Goal: Task Accomplishment & Management: Manage account settings

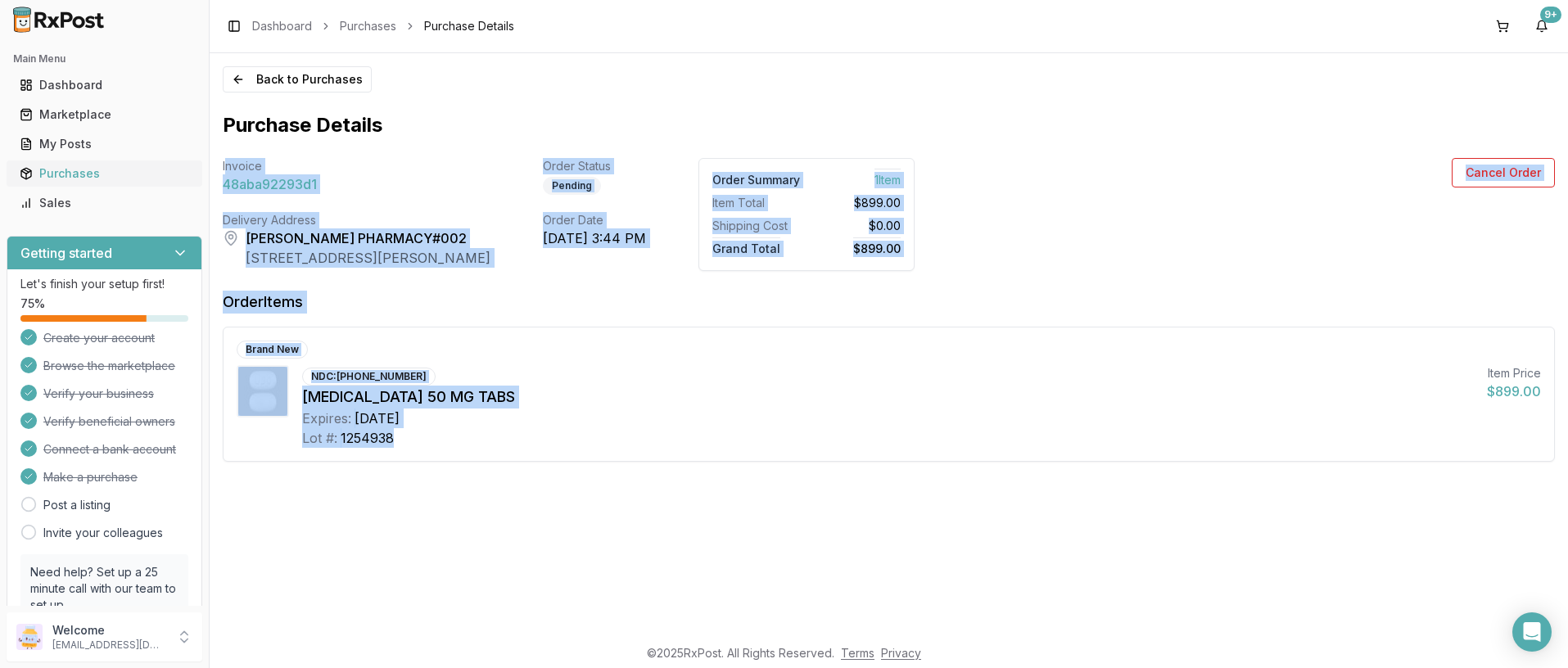
click at [74, 172] on div "Purchases" at bounding box center [105, 173] width 170 height 16
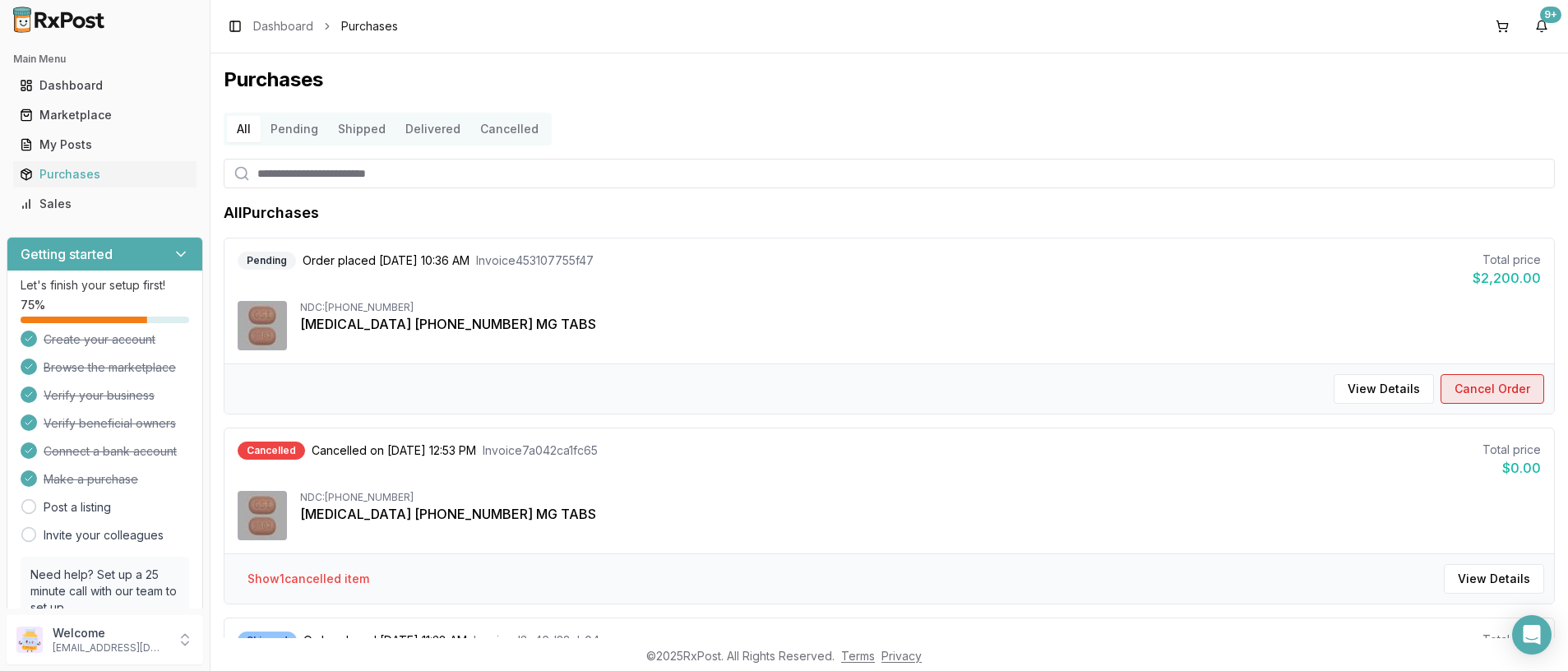
click at [1505, 390] on button "Cancel Order" at bounding box center [1492, 389] width 104 height 30
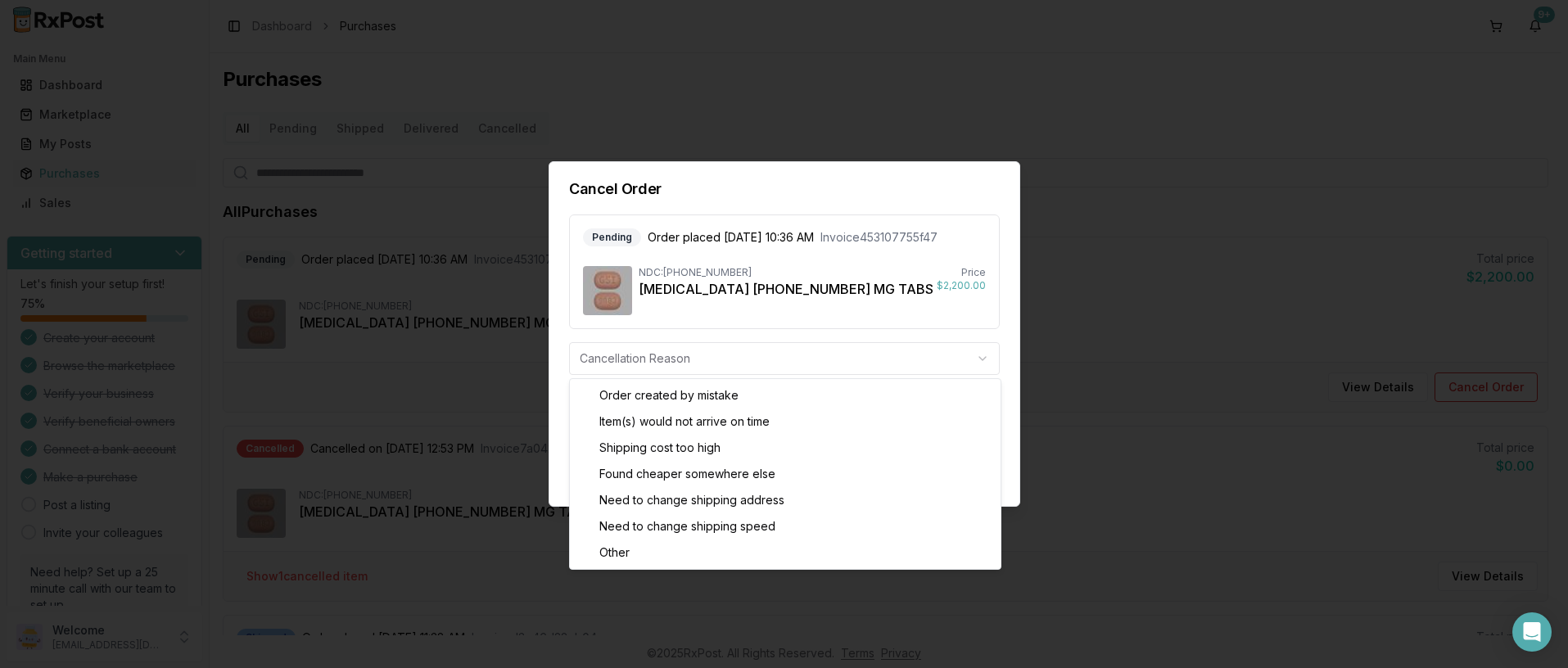
click at [981, 360] on body "Main Menu Dashboard Marketplace My Posts Purchases Sales Getting started Let's …" at bounding box center [781, 334] width 1561 height 668
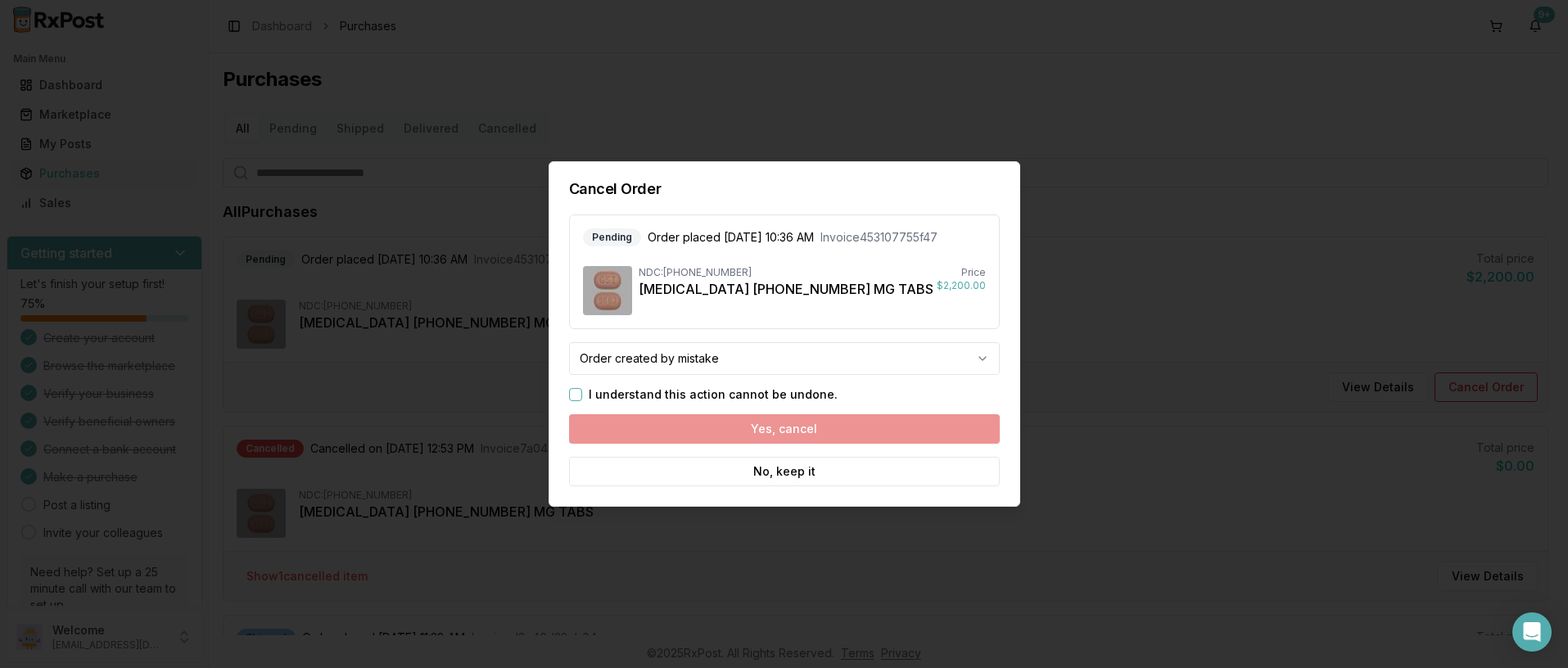
click at [573, 393] on button "I understand this action cannot be undone." at bounding box center [575, 394] width 13 height 13
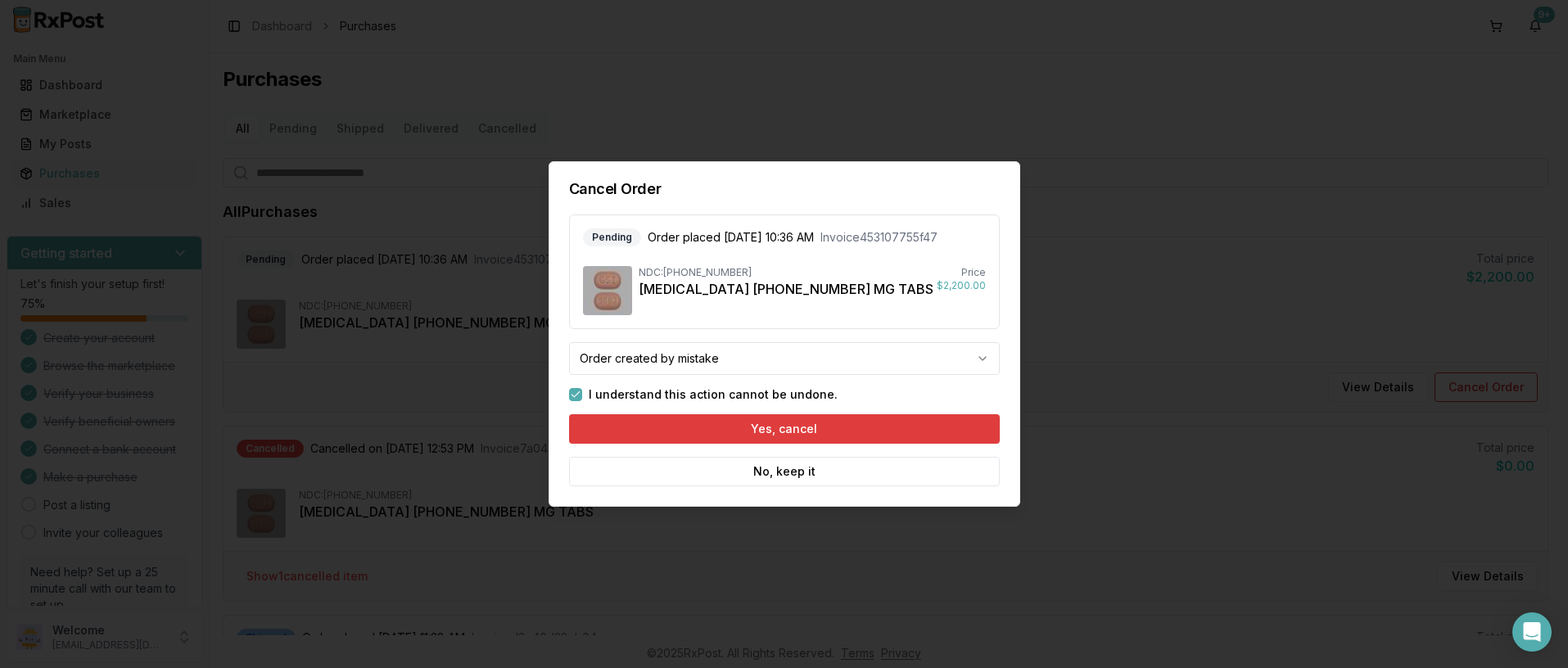
click at [795, 431] on button "Yes, cancel" at bounding box center [784, 429] width 431 height 29
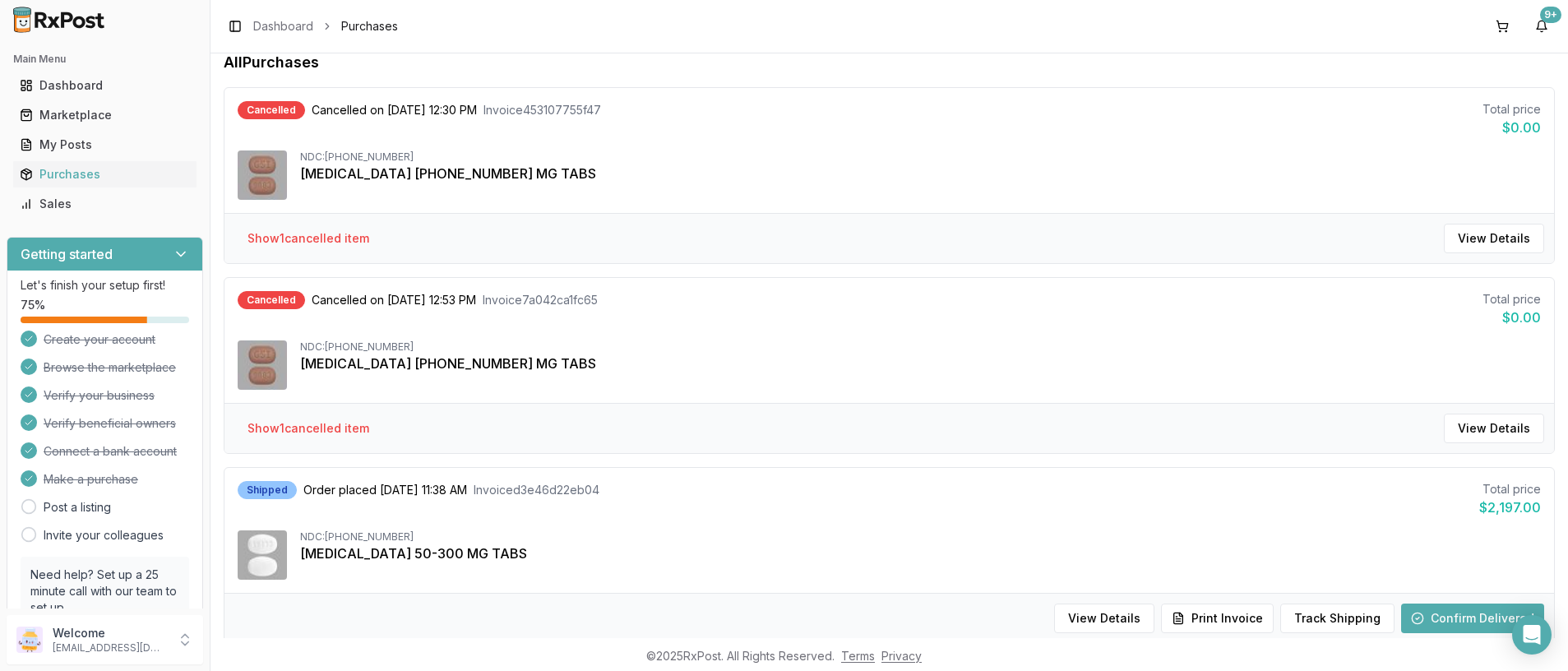
scroll to position [164, 0]
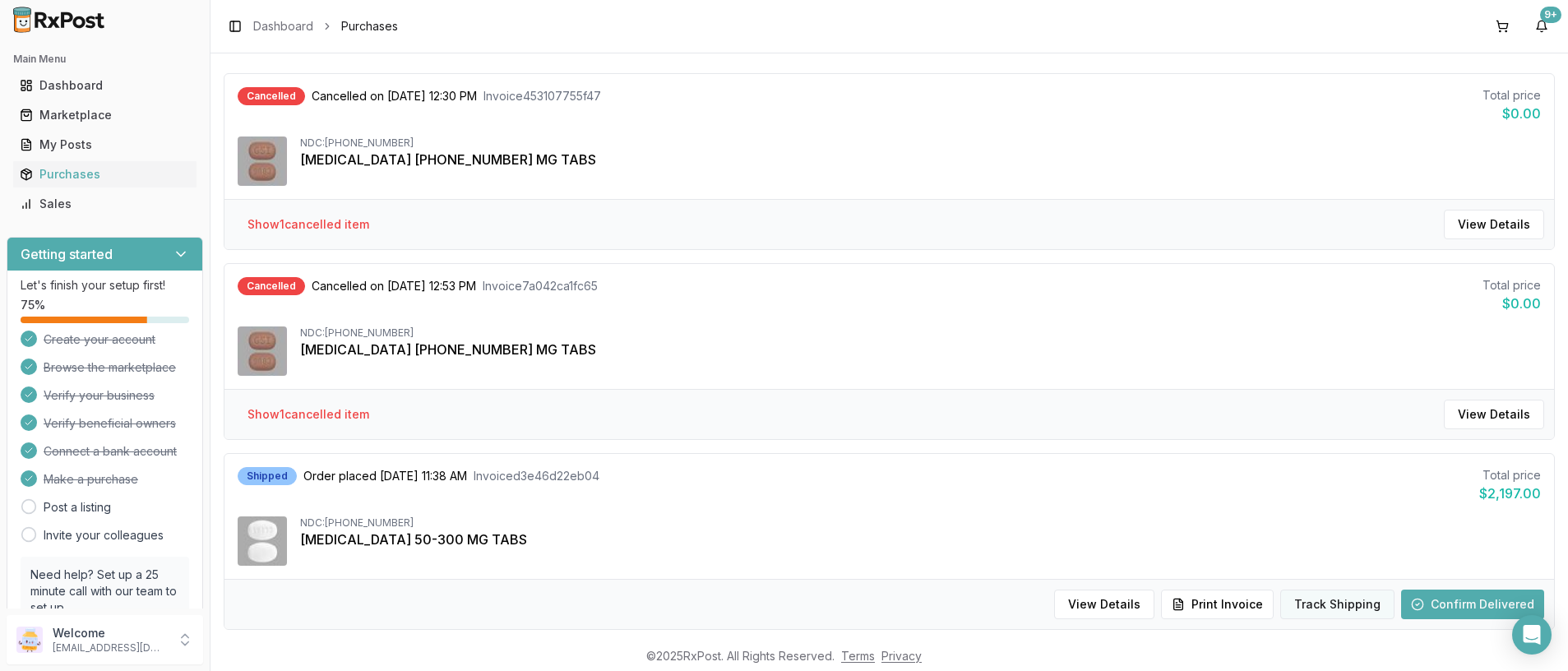
click at [1337, 602] on button "Track Shipping" at bounding box center [1337, 605] width 114 height 30
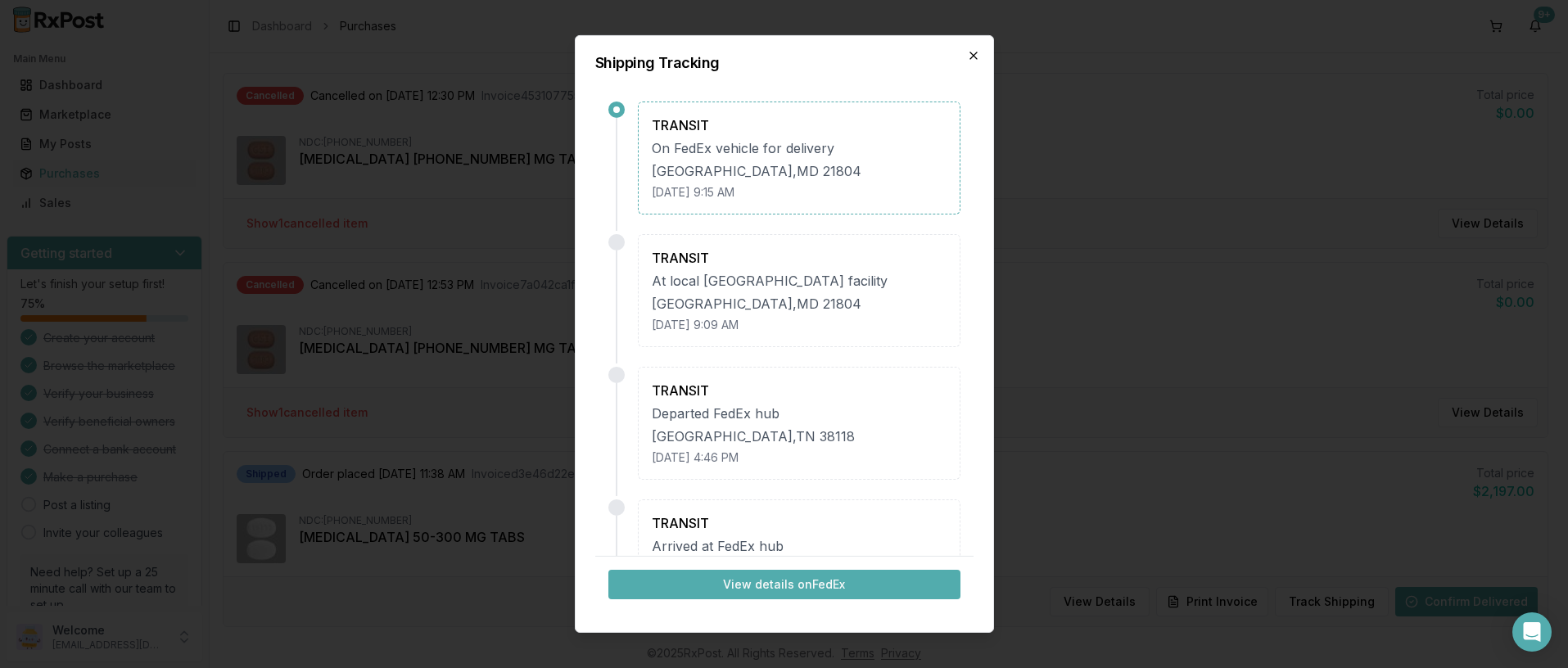
click at [975, 55] on icon "button" at bounding box center [973, 55] width 13 height 13
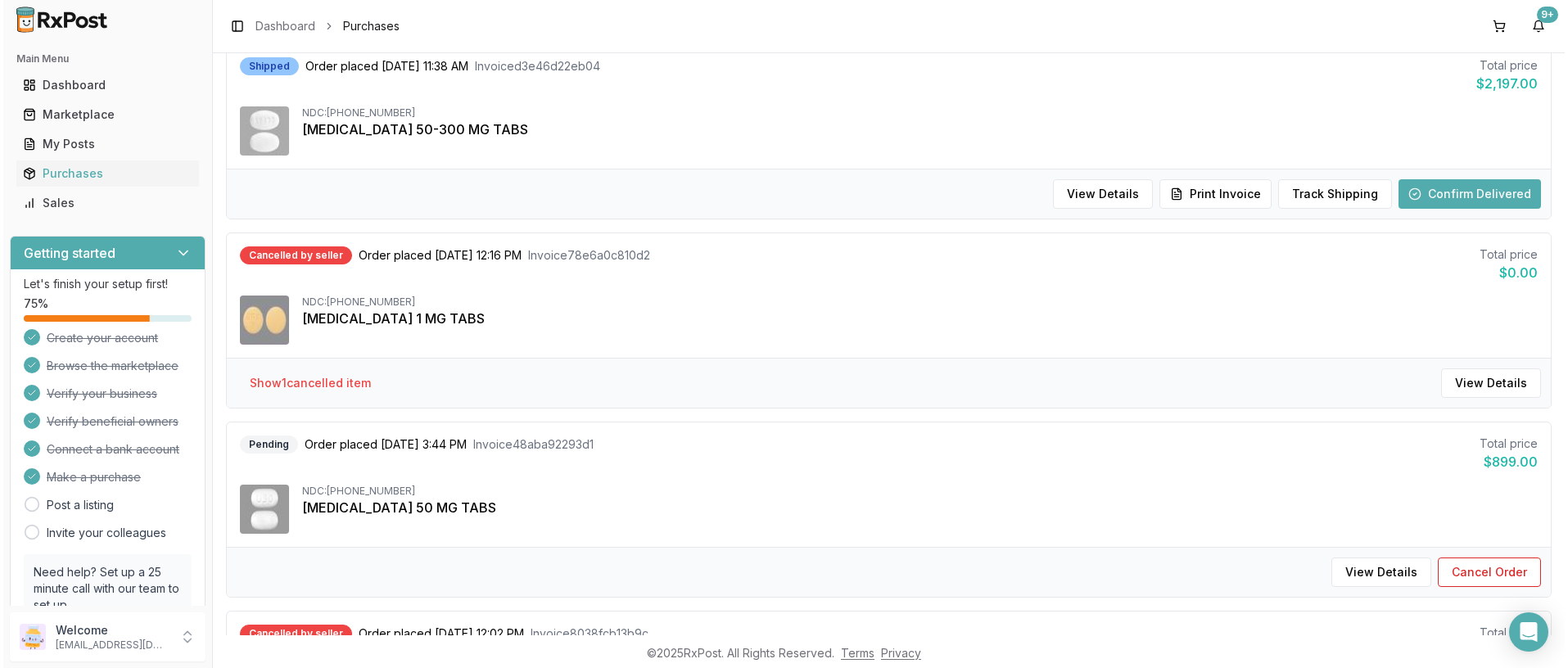
scroll to position [573, 0]
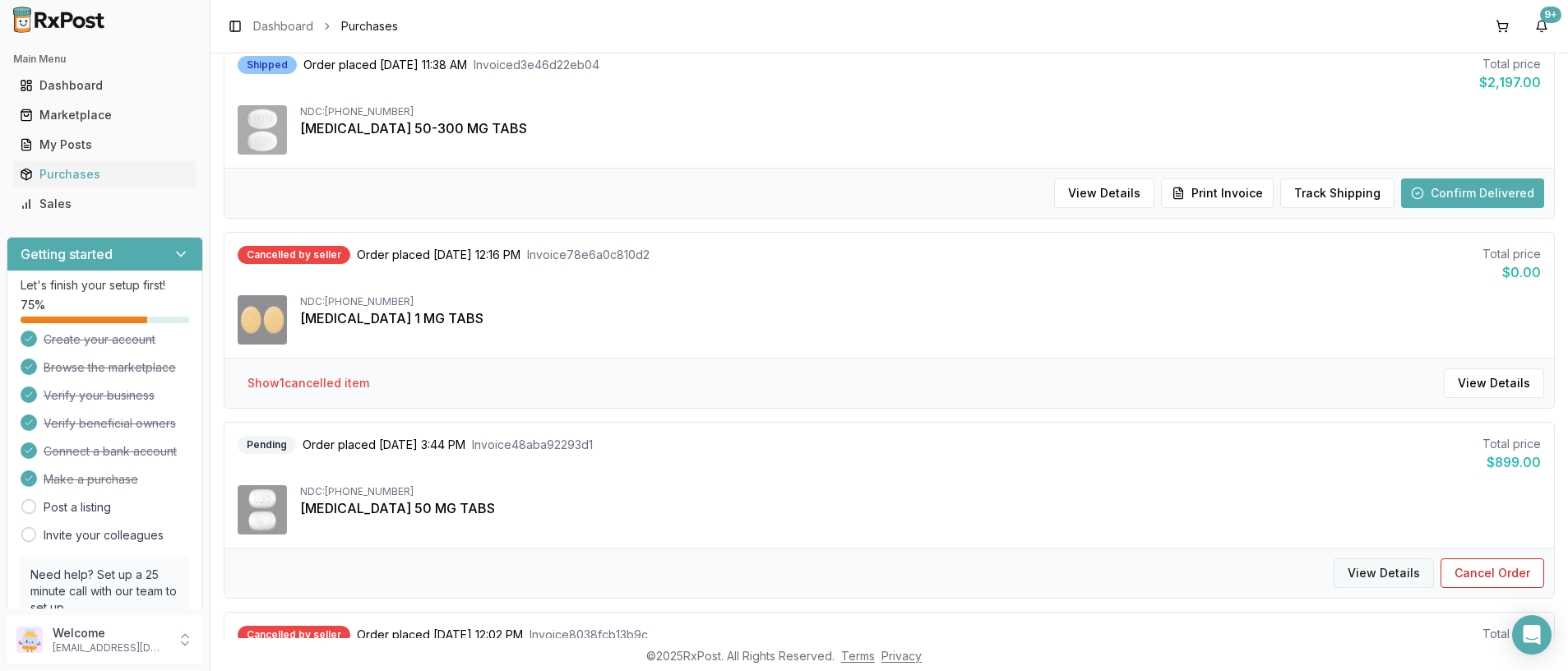
click at [1359, 576] on button "View Details" at bounding box center [1384, 574] width 100 height 30
